Goal: Transaction & Acquisition: Purchase product/service

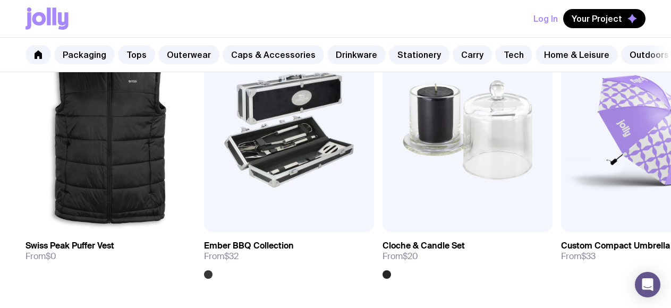
scroll to position [424, 0]
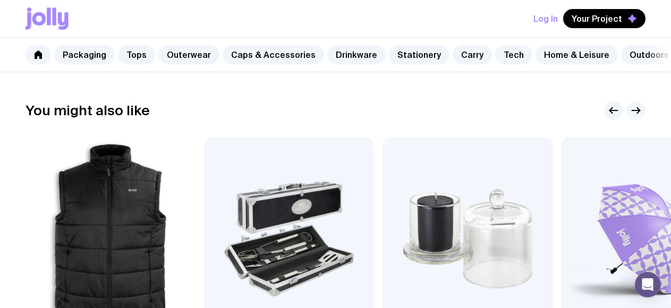
click at [634, 109] on icon "button" at bounding box center [635, 110] width 13 height 13
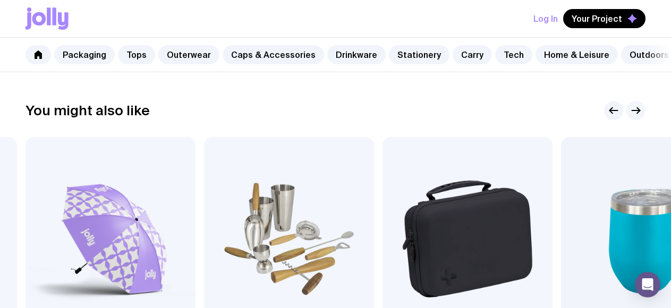
click at [634, 109] on icon "button" at bounding box center [635, 110] width 13 height 13
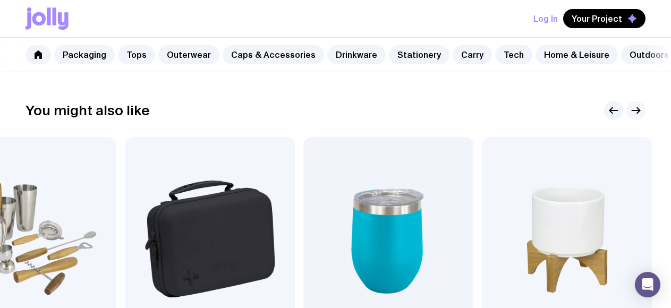
click at [634, 109] on icon "button" at bounding box center [635, 110] width 13 height 13
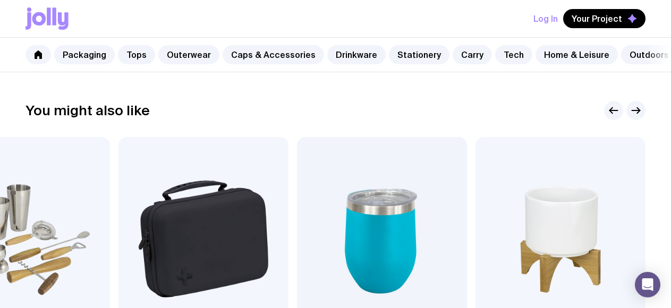
click at [596, 103] on div "You might also like" at bounding box center [335, 110] width 620 height 19
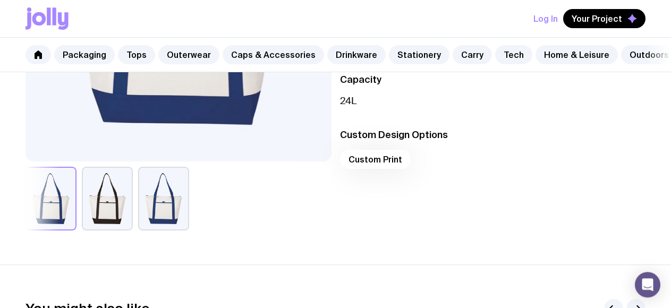
scroll to position [53, 0]
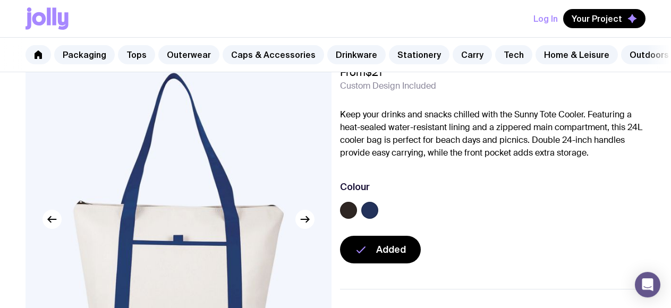
click at [499, 225] on div "Sunny Tote Cooler From $21 Custom Design Included Keep your drinks and snacks c…" at bounding box center [493, 149] width 306 height 227
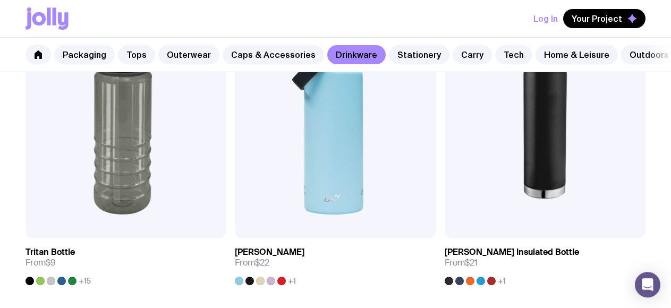
scroll to position [1575, 0]
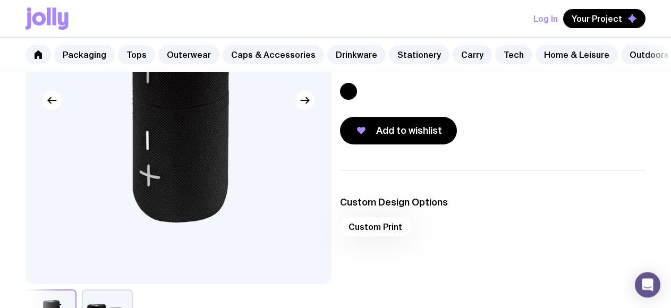
scroll to position [301, 0]
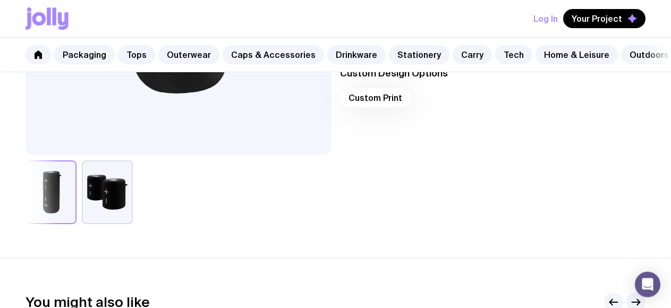
click at [116, 183] on button "button" at bounding box center [107, 192] width 51 height 64
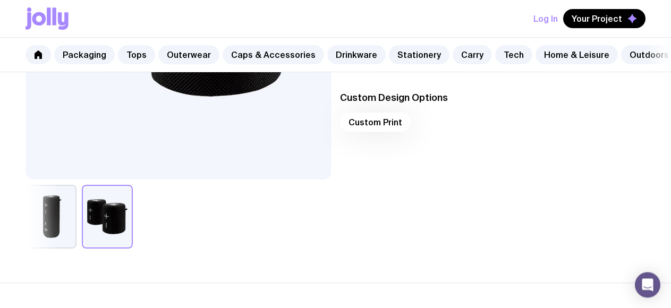
scroll to position [281, 0]
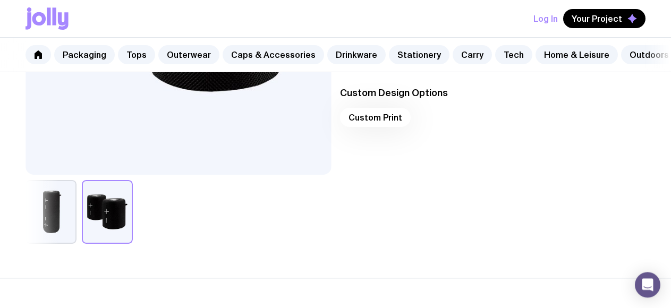
click at [404, 110] on div "Custom Print" at bounding box center [493, 120] width 306 height 25
click at [389, 132] on div "Custom Print" at bounding box center [493, 120] width 306 height 25
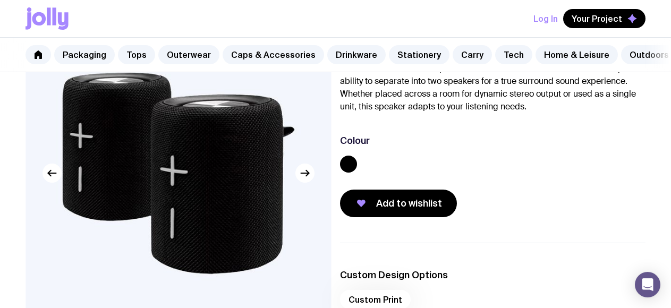
scroll to position [0, 0]
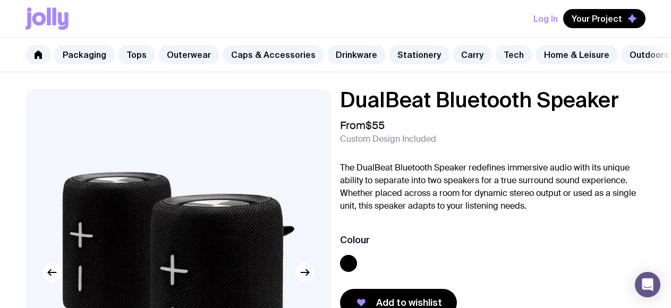
click at [313, 271] on button "button" at bounding box center [304, 272] width 19 height 19
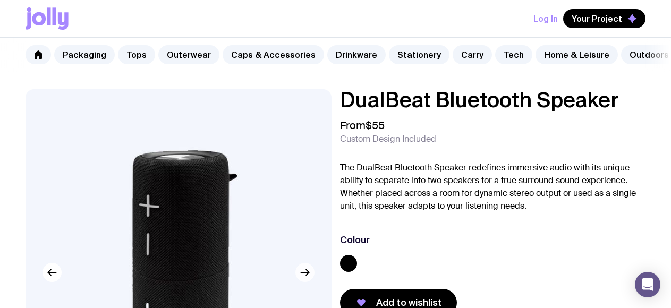
click at [313, 271] on button "button" at bounding box center [304, 272] width 19 height 19
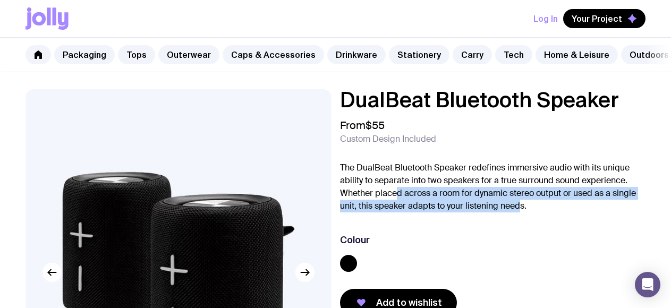
drag, startPoint x: 401, startPoint y: 193, endPoint x: 523, endPoint y: 200, distance: 121.9
click at [523, 200] on p "The DualBeat Bluetooth Speaker redefines immersive audio with its unique abilit…" at bounding box center [493, 186] width 306 height 51
